Goal: Task Accomplishment & Management: Use online tool/utility

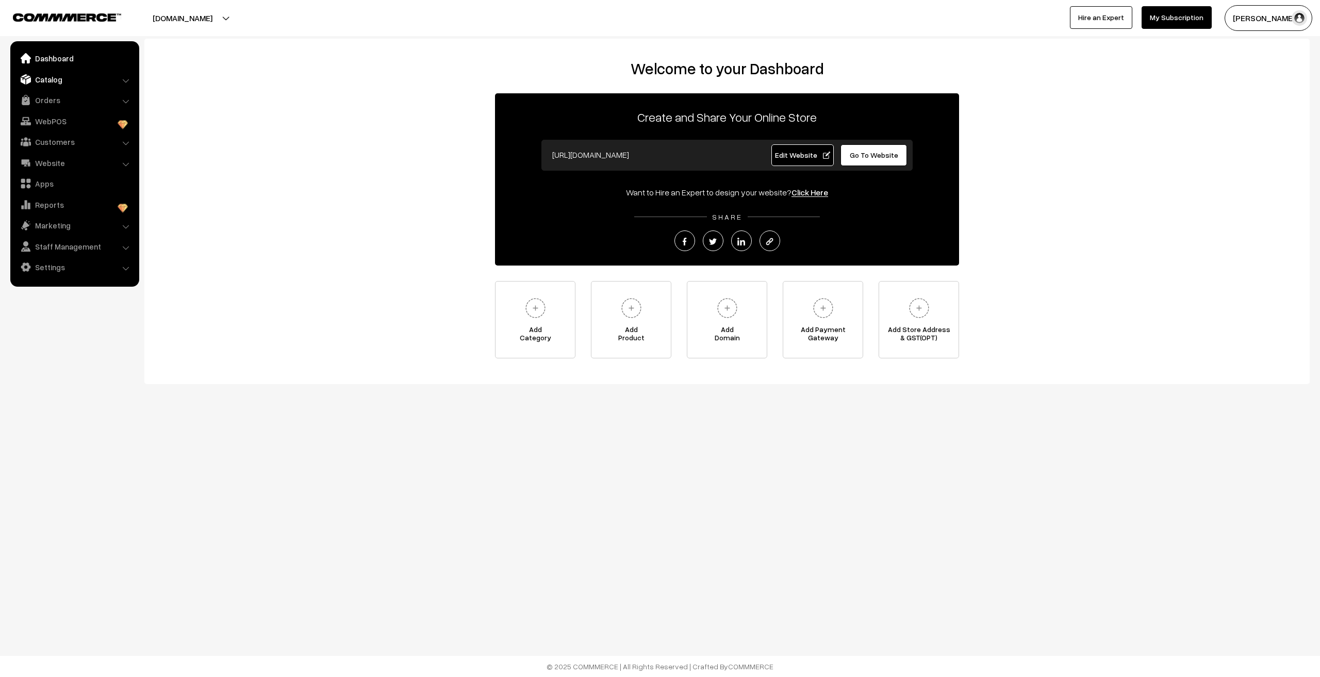
click at [48, 76] on link "Catalog" at bounding box center [74, 79] width 123 height 19
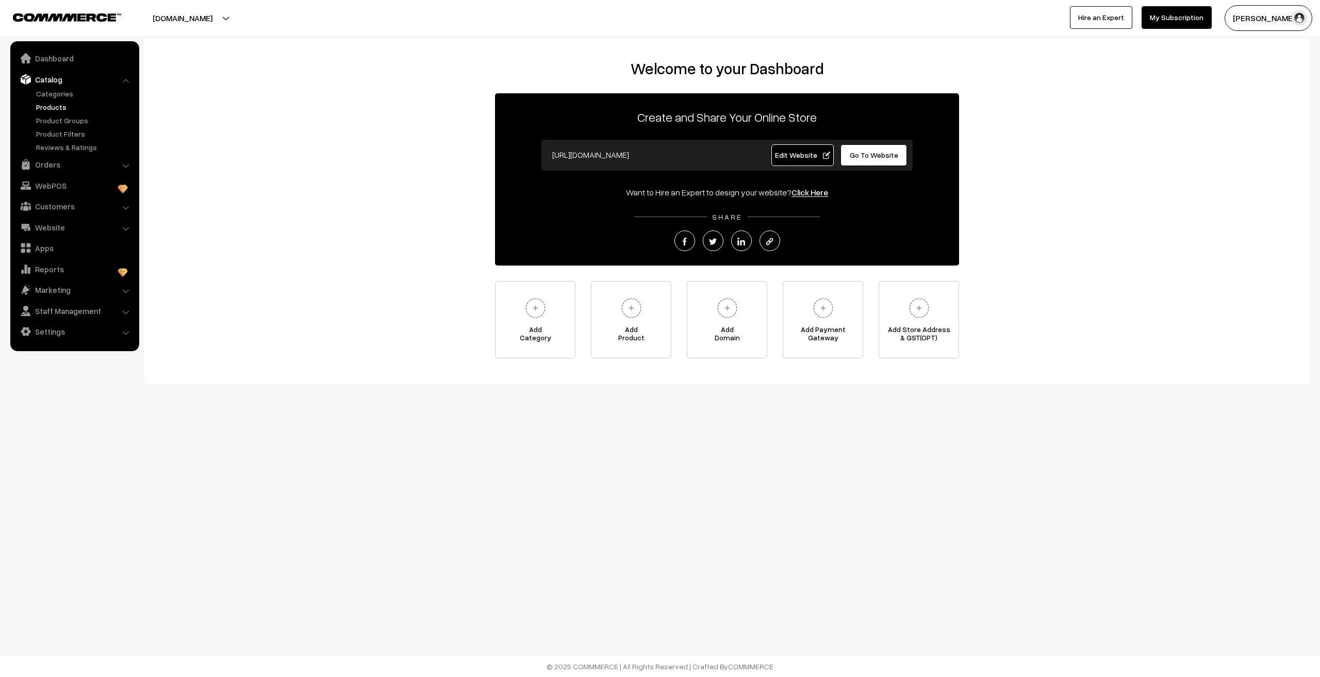
click at [51, 105] on link "Products" at bounding box center [85, 107] width 102 height 11
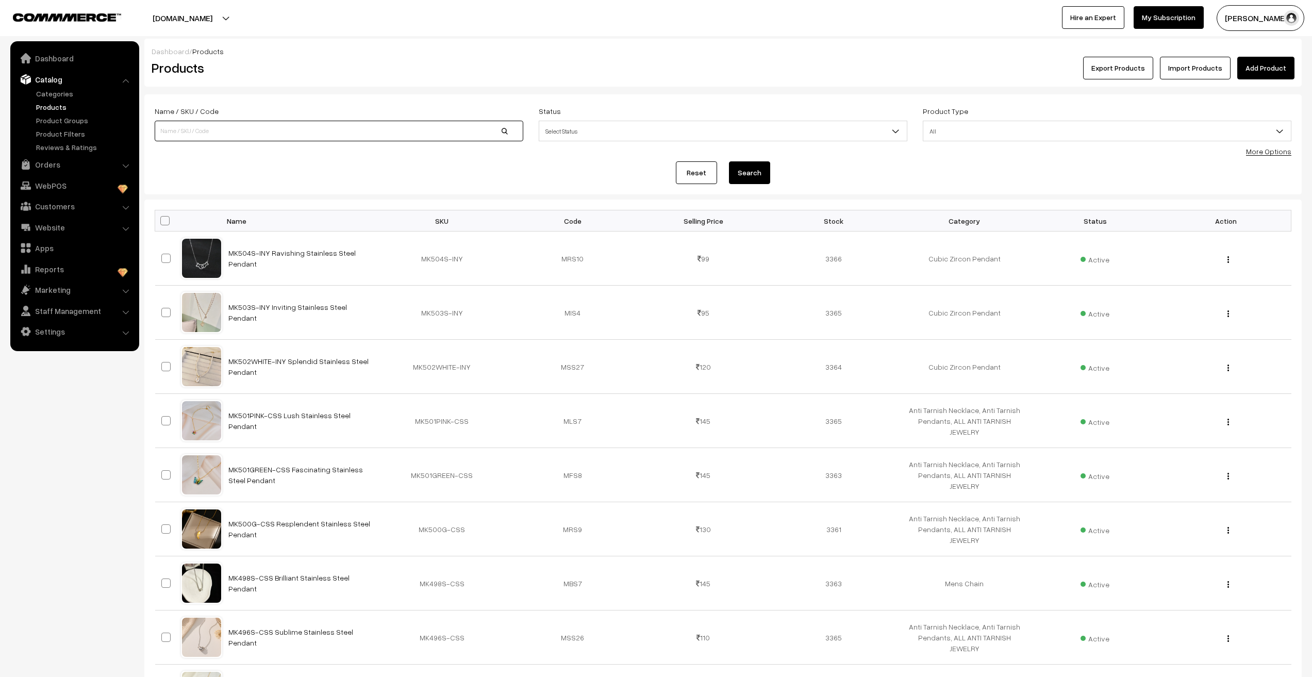
click at [228, 131] on input at bounding box center [339, 131] width 369 height 21
type input "m"
type input "MKMC"
click at [729, 161] on button "Search" at bounding box center [749, 172] width 41 height 23
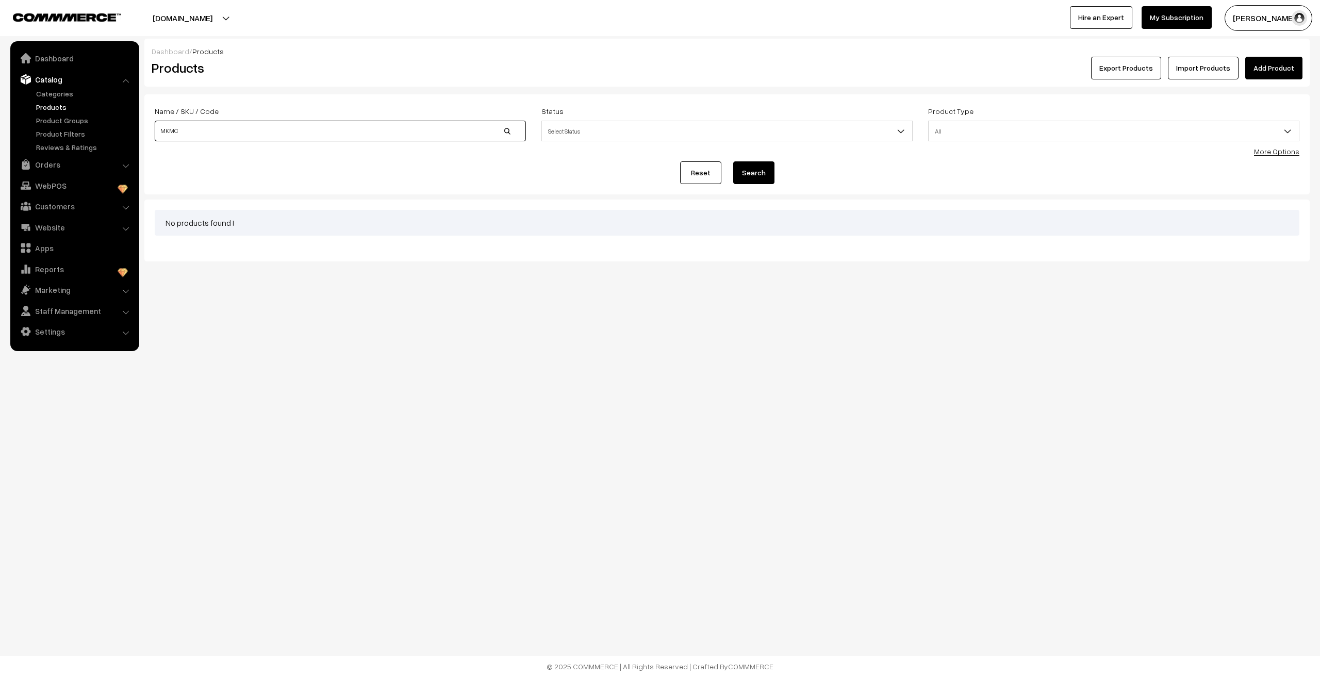
drag, startPoint x: 0, startPoint y: 0, endPoint x: 228, endPoint y: 131, distance: 262.8
click at [228, 131] on input "MKMC" at bounding box center [340, 131] width 371 height 21
click at [733, 161] on button "Search" at bounding box center [753, 172] width 41 height 23
click at [194, 136] on input "MKMC" at bounding box center [340, 131] width 371 height 21
type input "MKMC1"
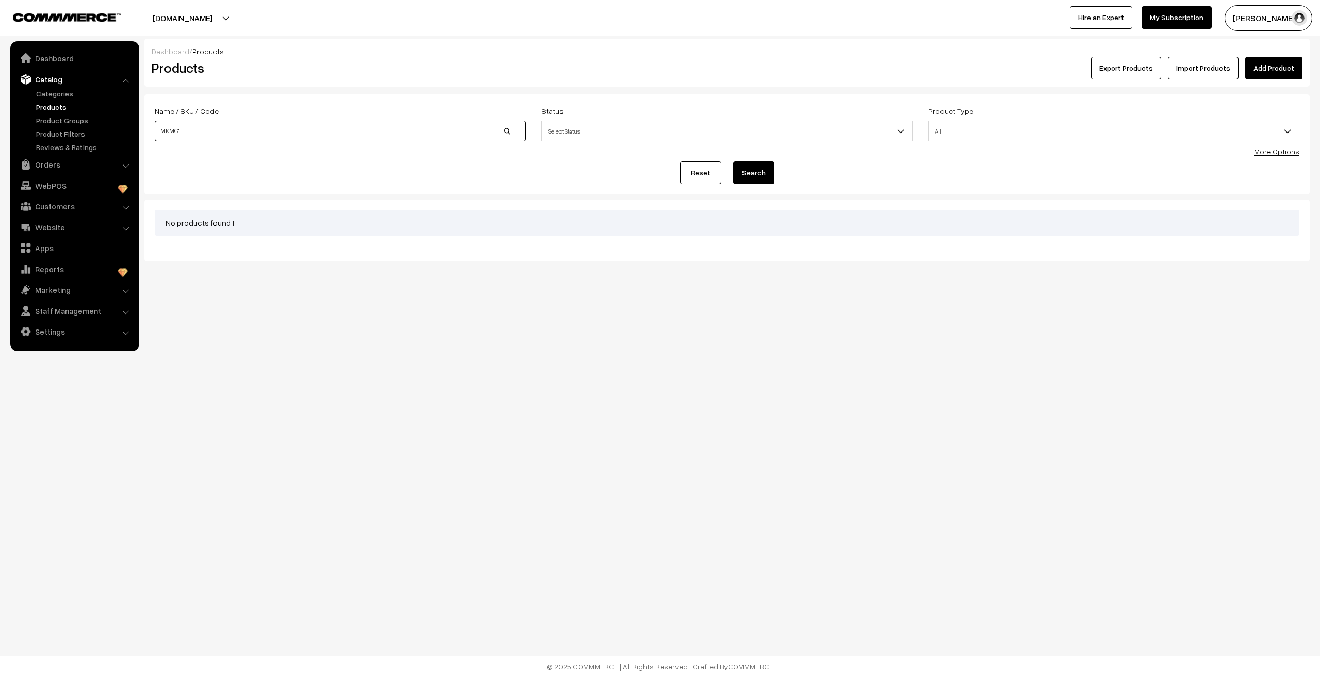
click at [733, 161] on button "Search" at bounding box center [753, 172] width 41 height 23
click at [194, 135] on input "MKMC1" at bounding box center [340, 131] width 371 height 21
type input "M"
click at [577, 165] on div "Reset Search" at bounding box center [727, 172] width 1144 height 23
click at [1264, 155] on link "More Options" at bounding box center [1276, 151] width 45 height 9
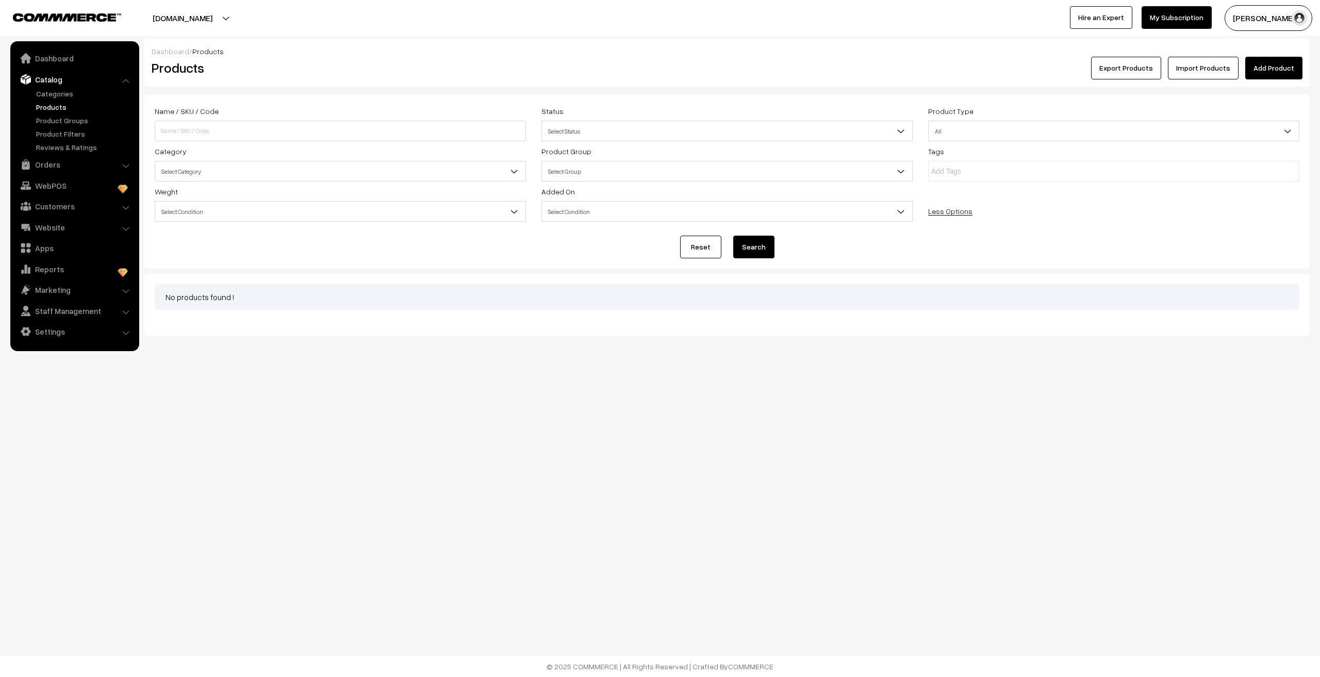
click at [223, 175] on span "Select Category" at bounding box center [340, 171] width 370 height 18
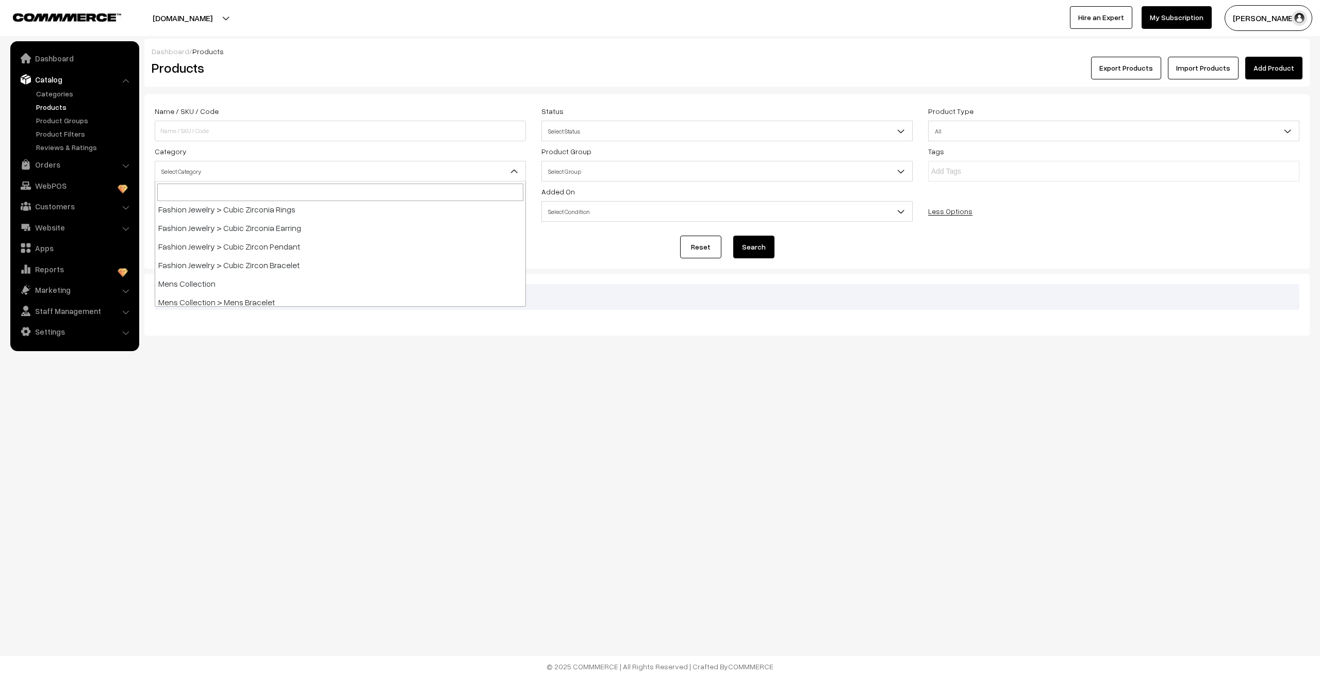
scroll to position [194, 0]
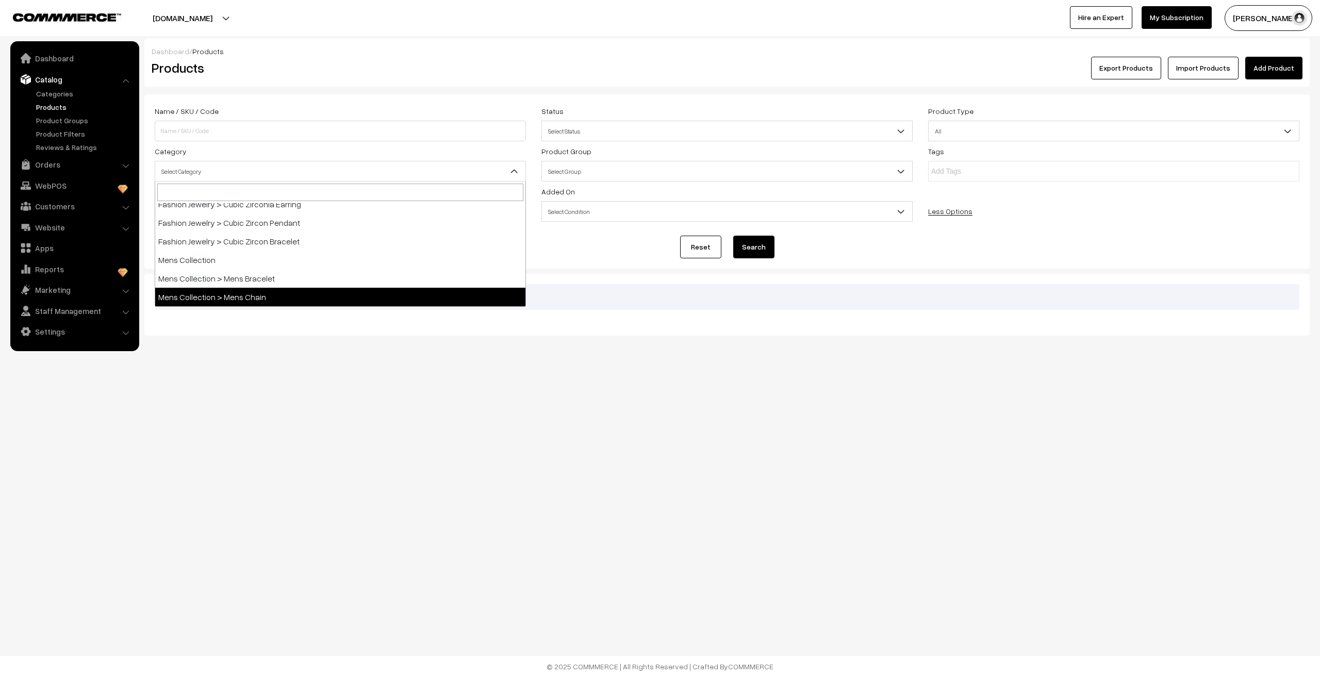
select select "15"
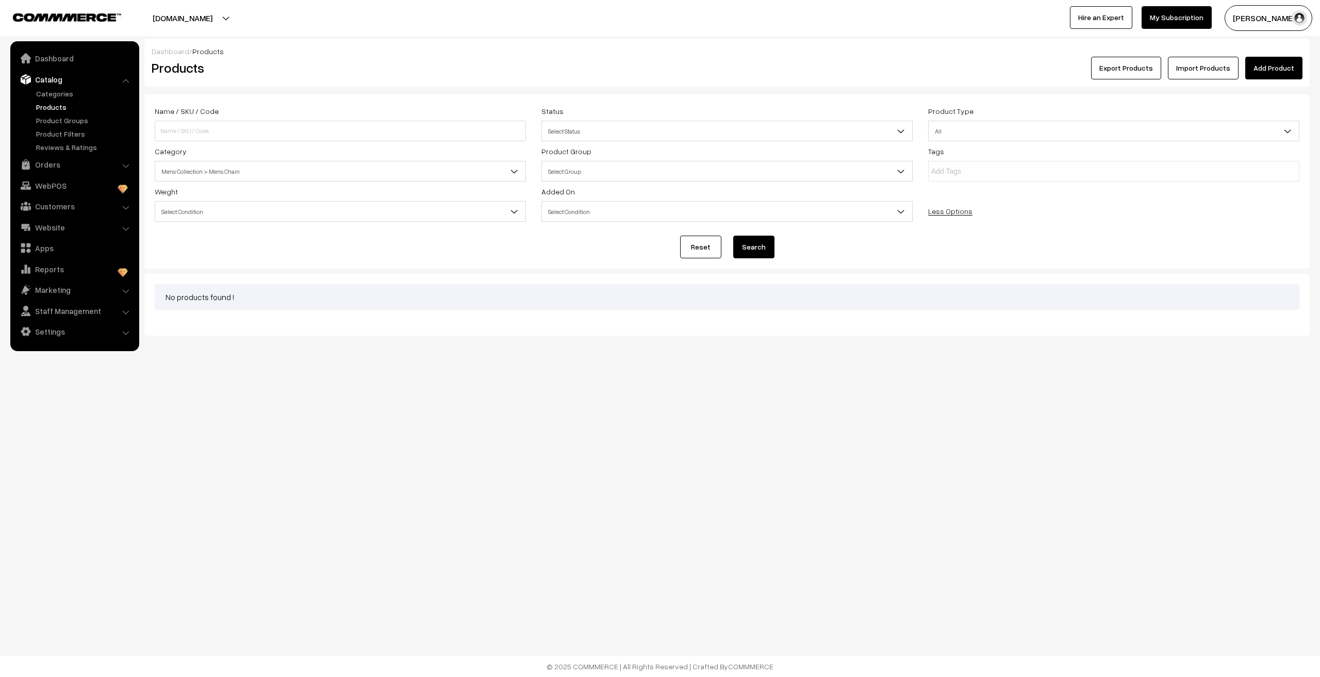
click at [768, 250] on button "Search" at bounding box center [753, 247] width 41 height 23
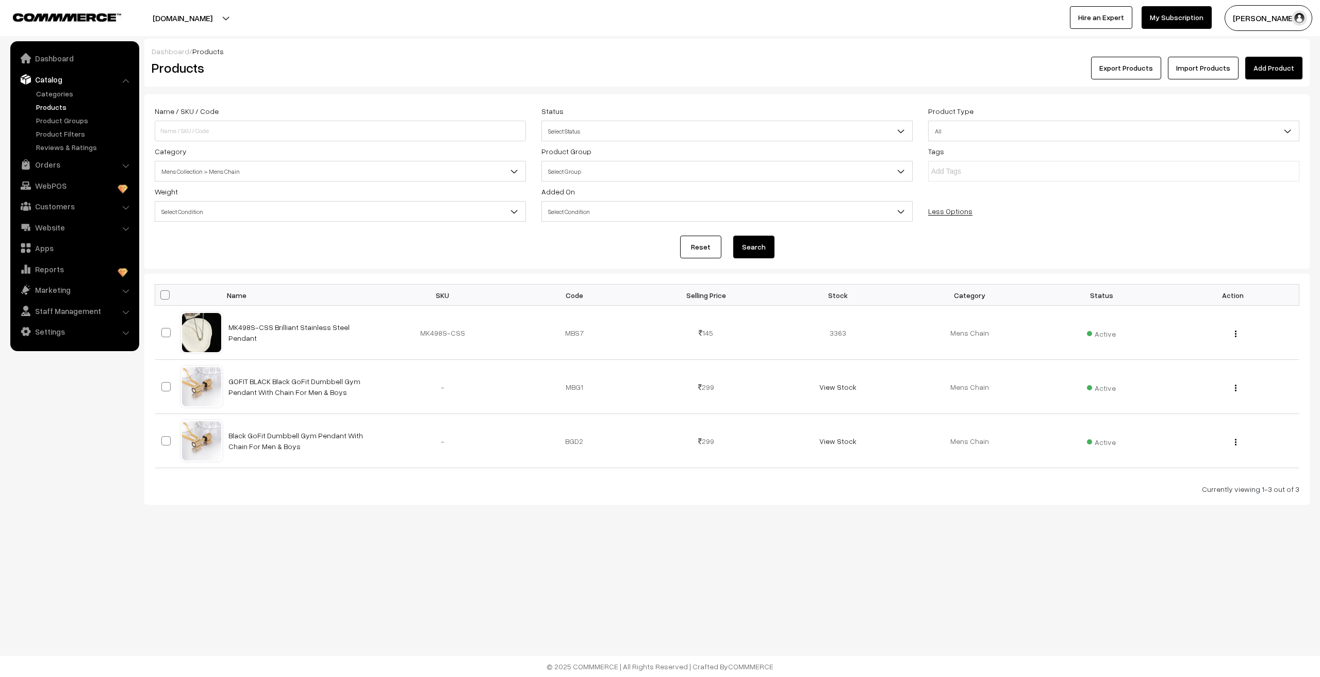
click at [1260, 74] on link "Add Product" at bounding box center [1273, 68] width 57 height 23
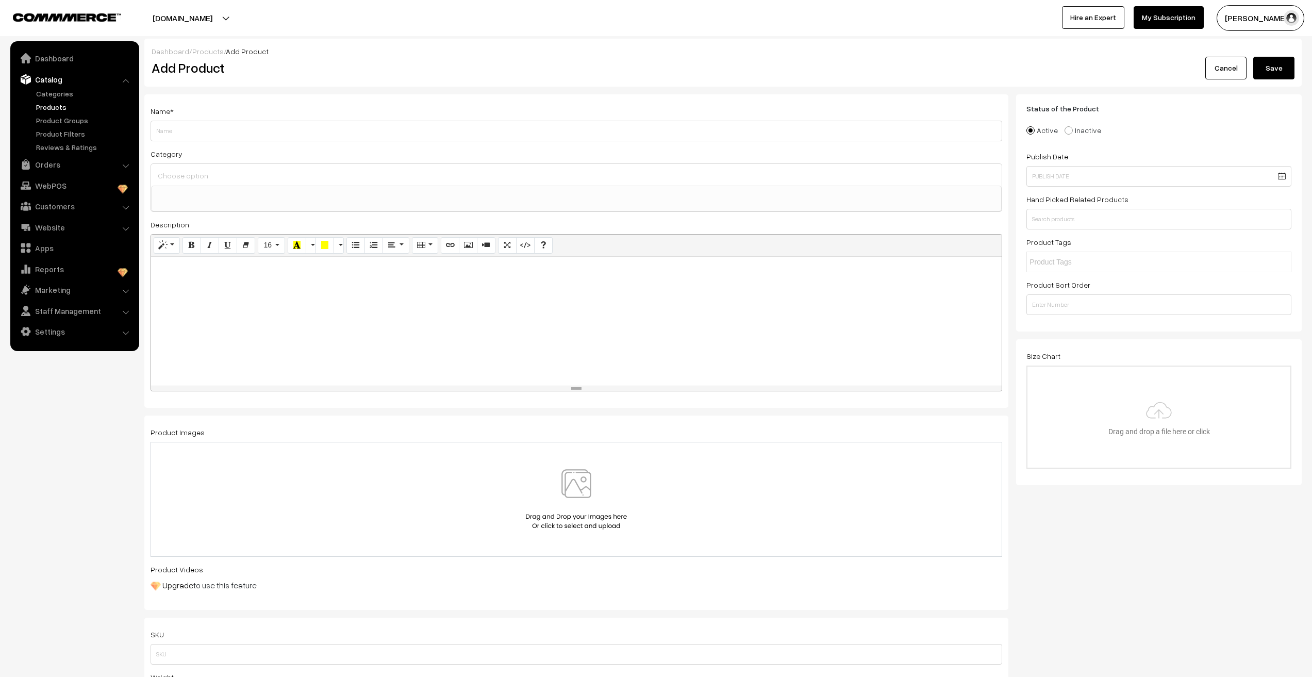
select select
click at [1217, 76] on link "Cancel" at bounding box center [1225, 68] width 41 height 23
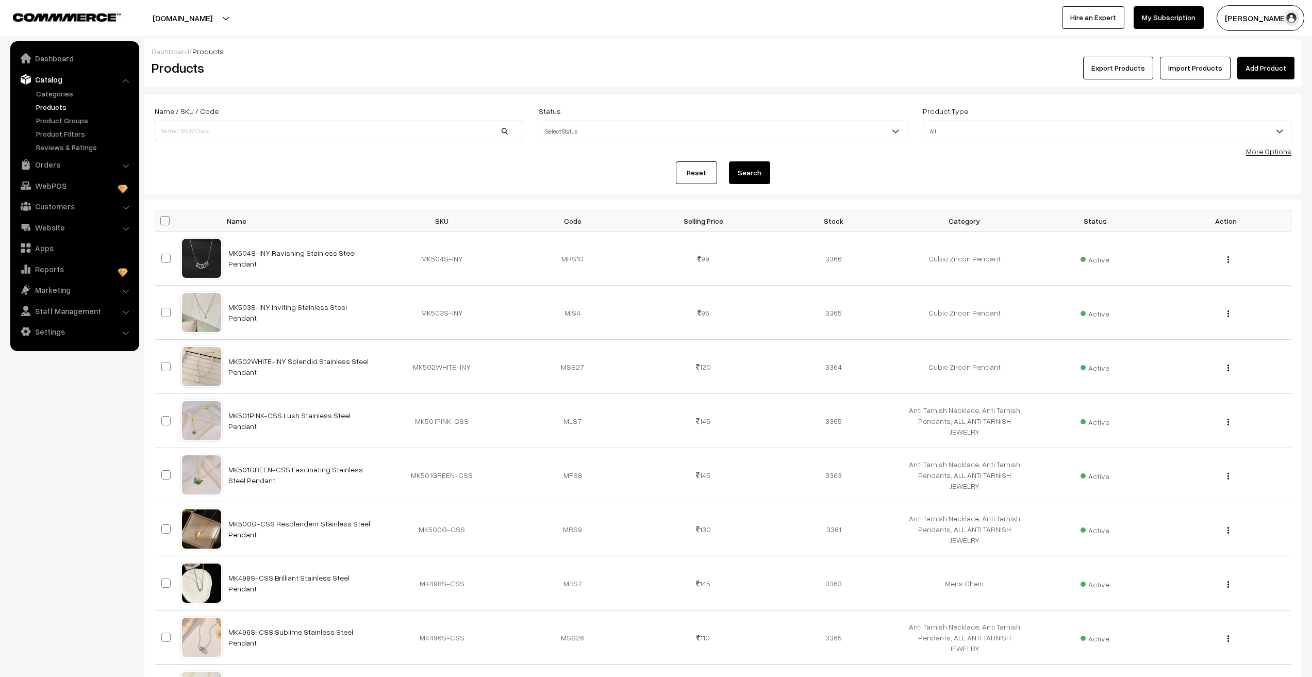
click at [1187, 67] on link "Import Products" at bounding box center [1195, 68] width 71 height 23
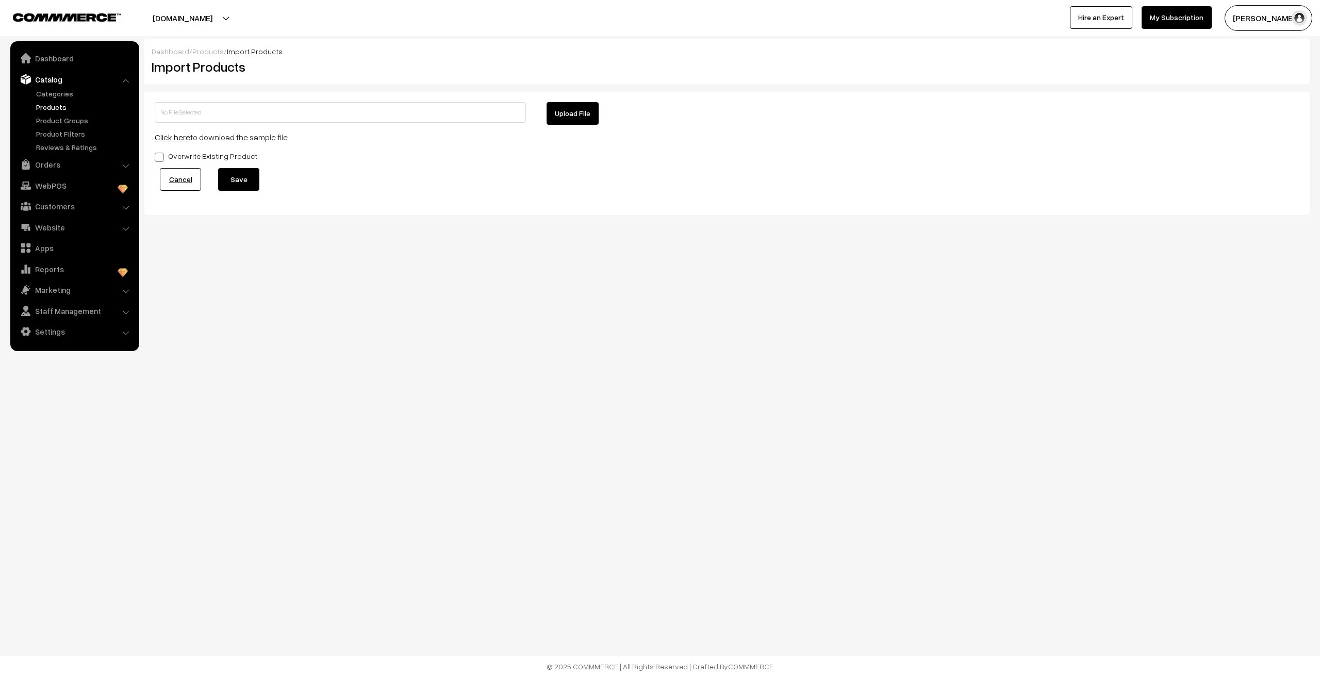
click at [175, 138] on link "Click here" at bounding box center [173, 137] width 36 height 10
